Goal: Task Accomplishment & Management: Complete application form

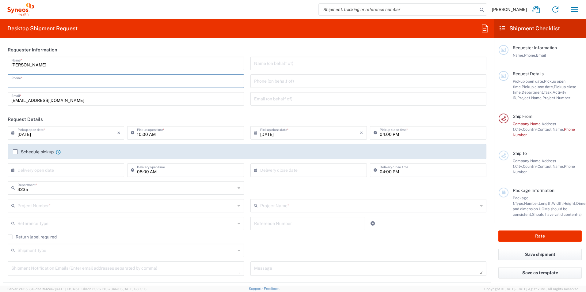
type input "0752381998"
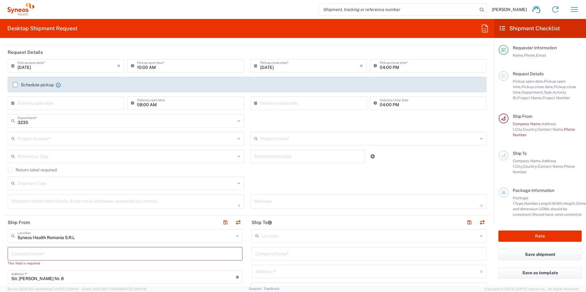
scroll to position [92, 0]
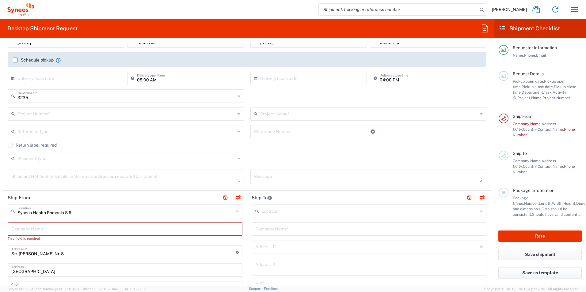
click at [264, 116] on input "text" at bounding box center [369, 113] width 218 height 11
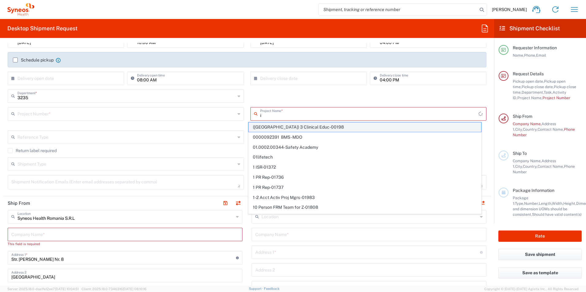
type input "i"
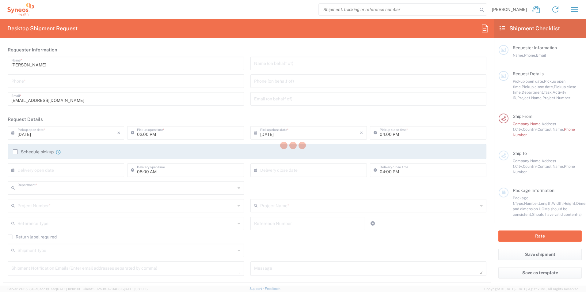
type input "3235"
type input "Syneos Health Romania S.R.L"
type input "[GEOGRAPHIC_DATA]"
